Goal: Submit feedback/report problem

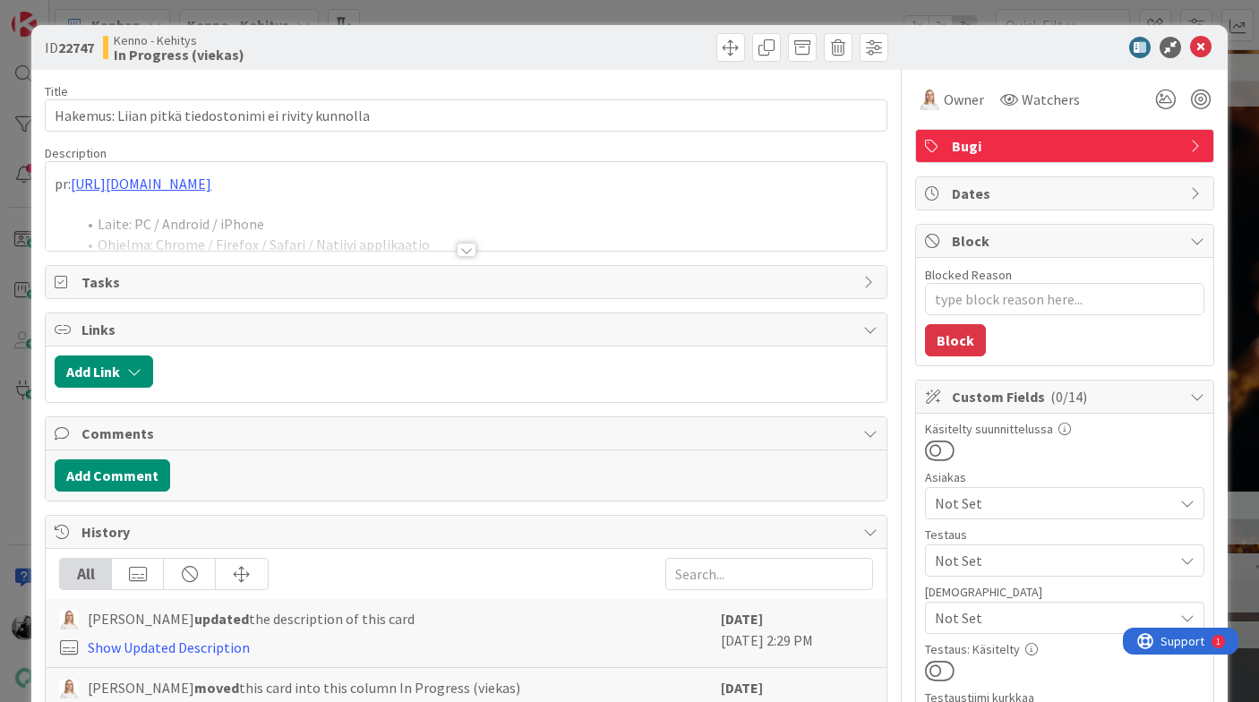
click at [465, 243] on div at bounding box center [466, 250] width 20 height 14
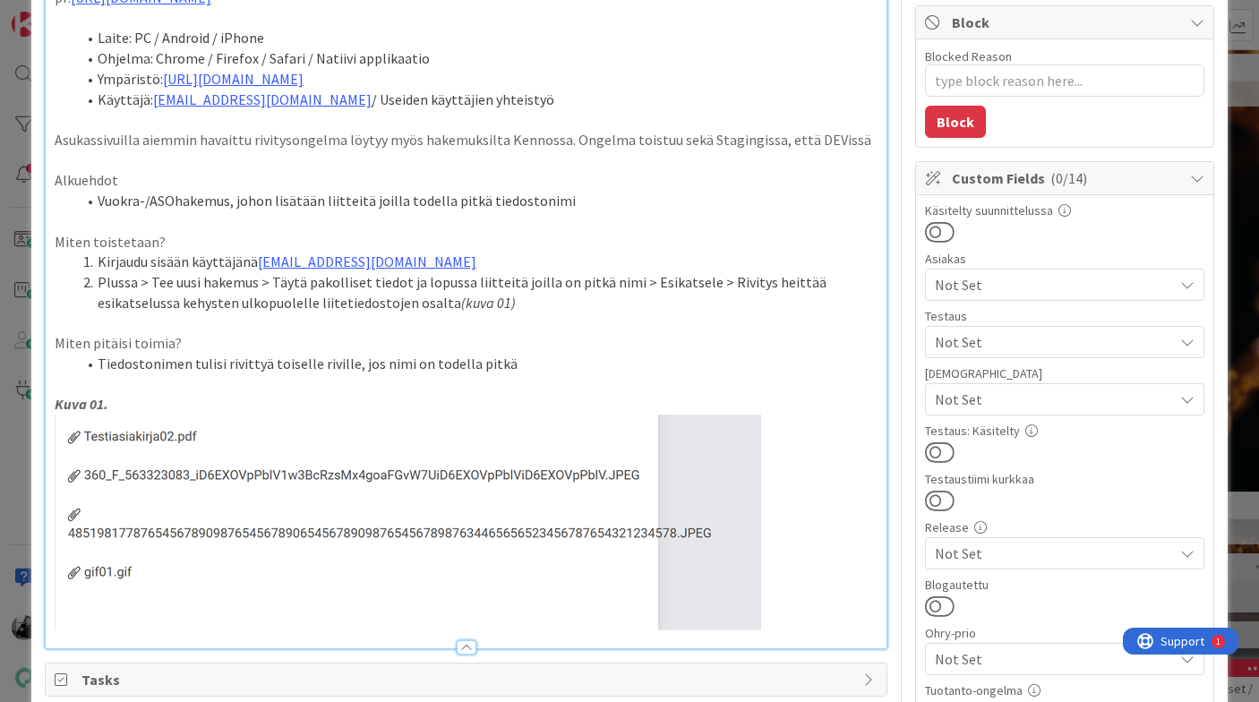
scroll to position [173, 0]
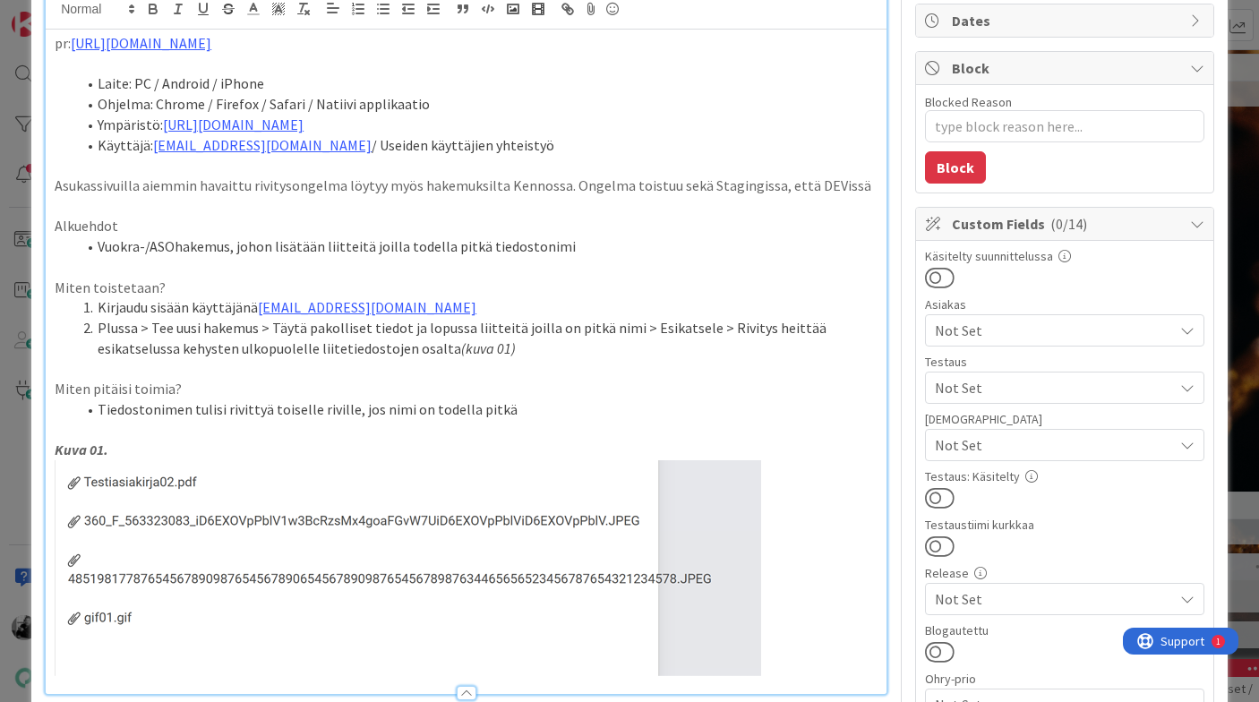
click at [1218, 257] on div "ID 22747 Kenno - Kehitys In Progress (viekas) Title 52 / 128 Hakemus: Liian pit…" at bounding box center [629, 635] width 1196 height 1566
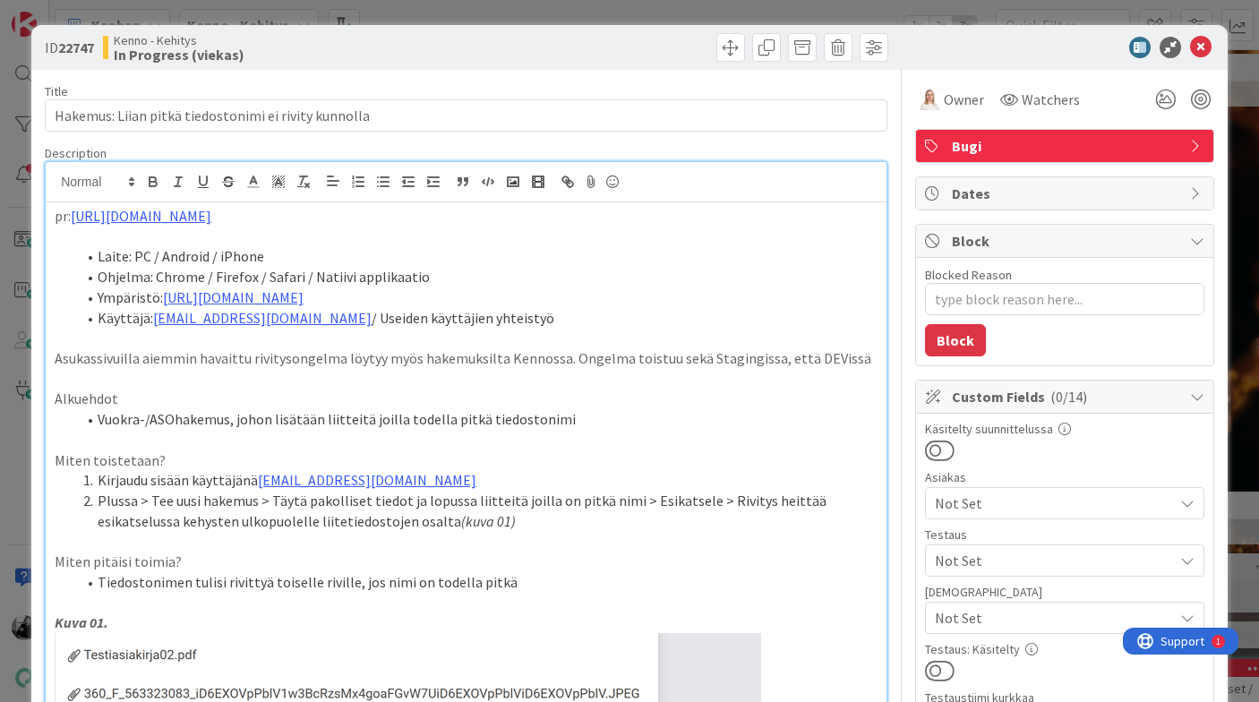
type textarea "x"
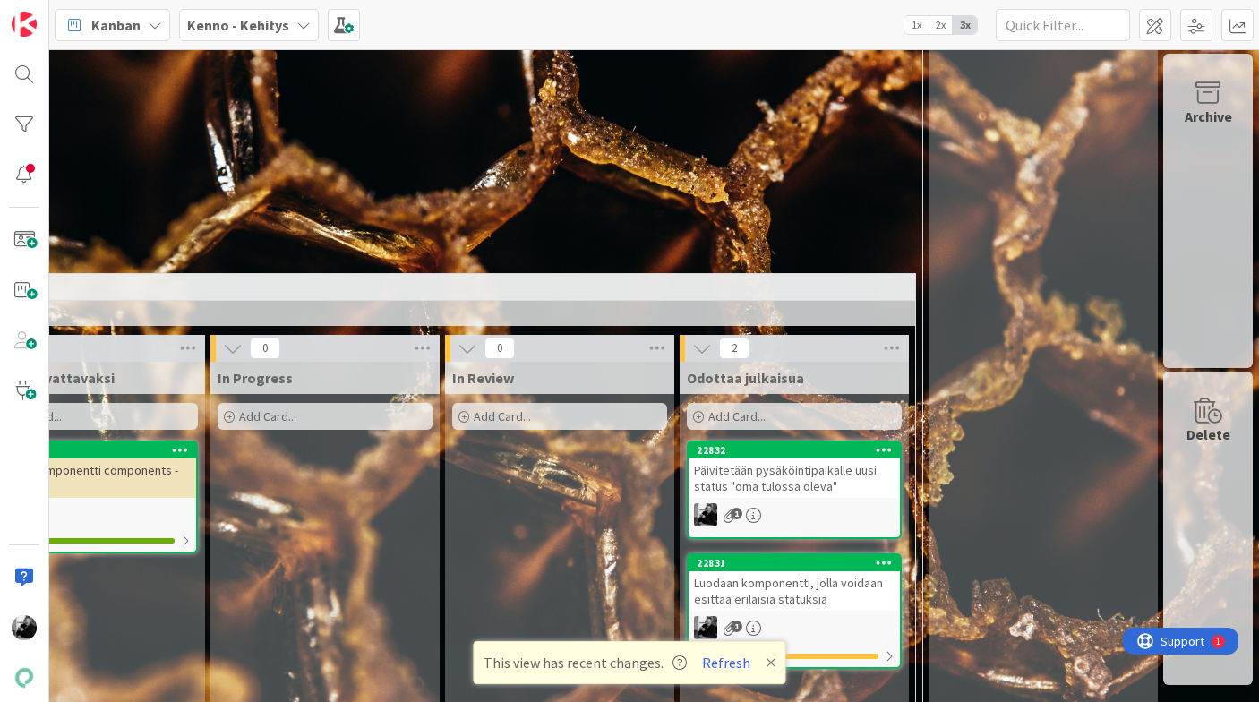
scroll to position [5764, 606]
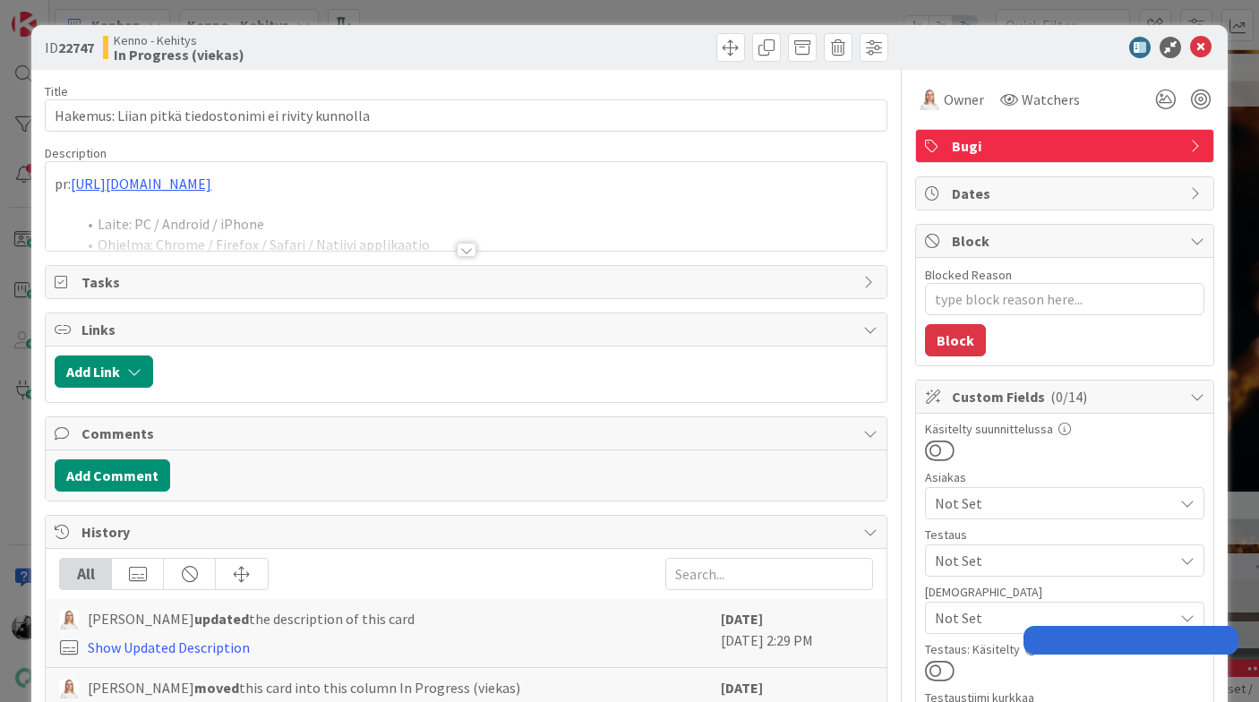
type textarea "x"
